Goal: Information Seeking & Learning: Learn about a topic

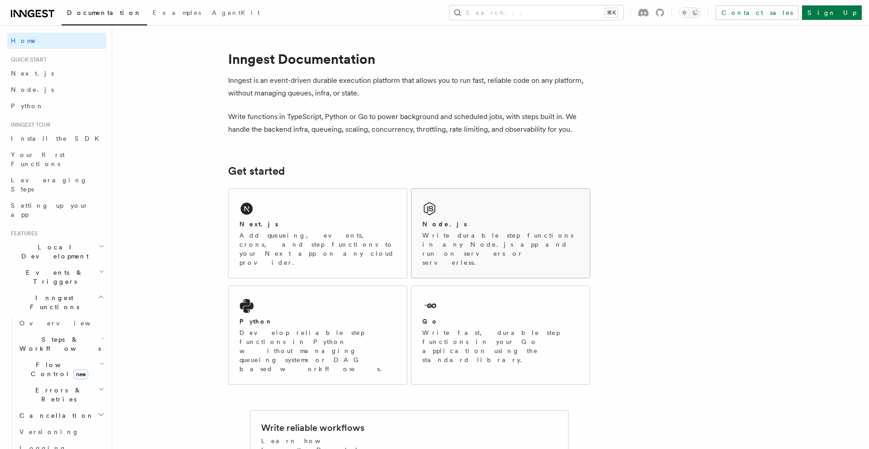
click at [433, 237] on p "Write durable step functions in any Node.js app and run on servers or serverles…" at bounding box center [501, 249] width 157 height 36
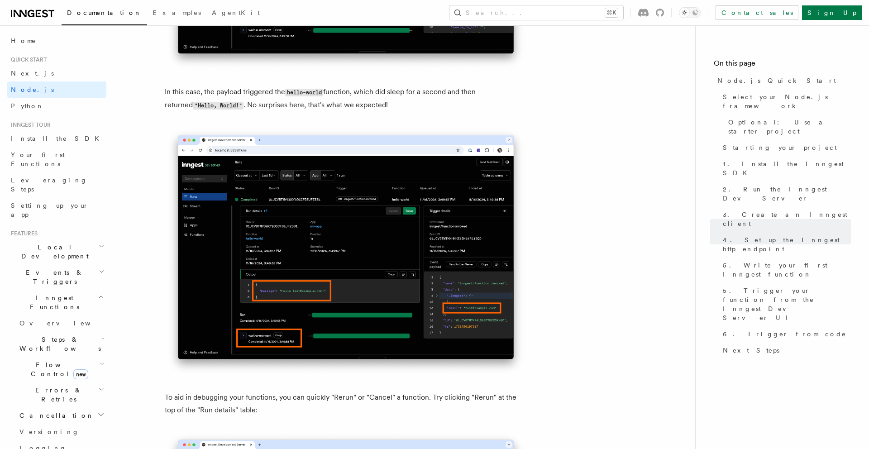
scroll to position [3676, 0]
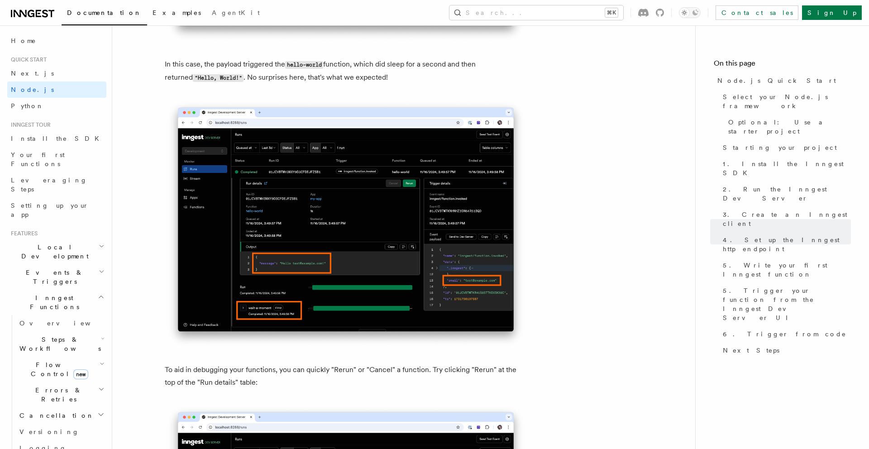
click at [147, 13] on link "Examples" at bounding box center [176, 14] width 59 height 22
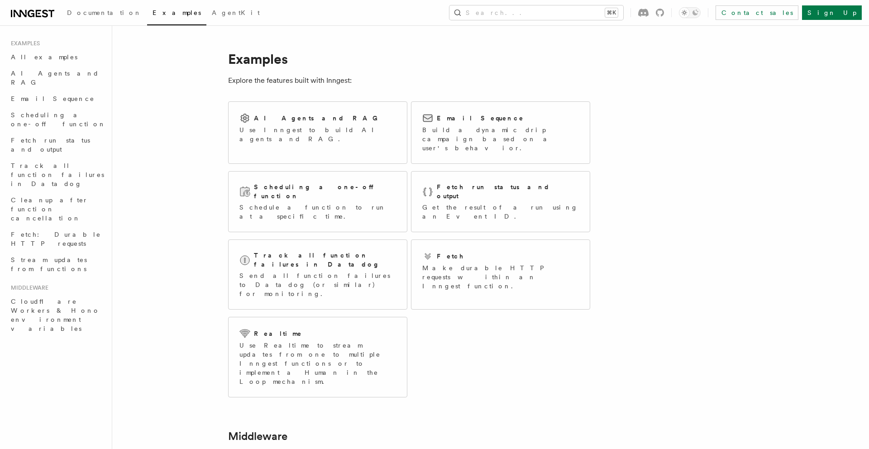
click at [49, 12] on icon at bounding box center [32, 13] width 43 height 11
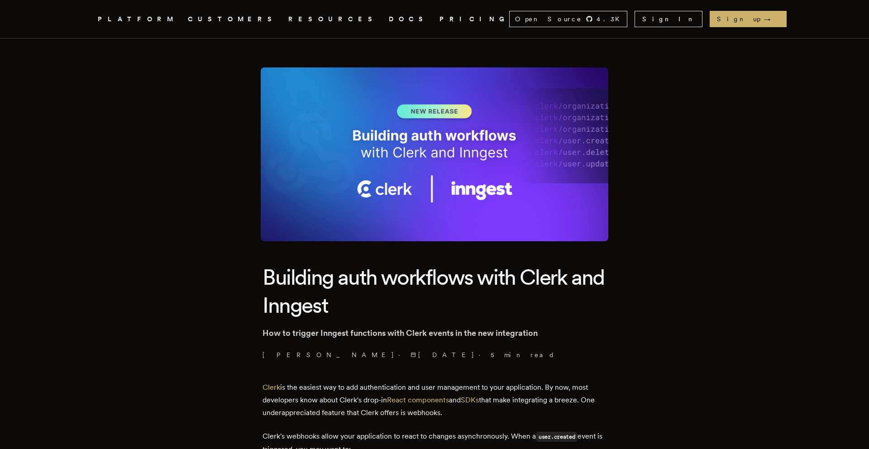
click at [492, 186] on img at bounding box center [435, 154] width 348 height 174
